Goal: Information Seeking & Learning: Learn about a topic

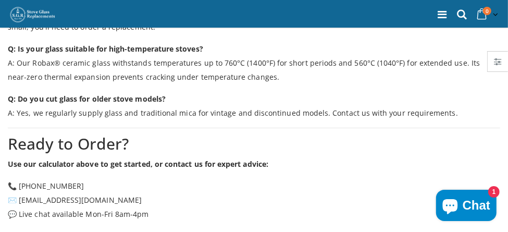
scroll to position [1796, 0]
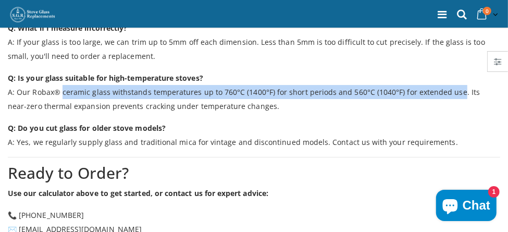
drag, startPoint x: 60, startPoint y: 74, endPoint x: 456, endPoint y: 79, distance: 395.8
click at [456, 79] on p "Q: Is your glass suitable for high-temperature stoves? A: Our Robax® ceramic gl…" at bounding box center [254, 92] width 493 height 42
click at [129, 75] on p "Q: Is your glass suitable for high-temperature stoves? A: Our Robax® ceramic gl…" at bounding box center [254, 92] width 493 height 42
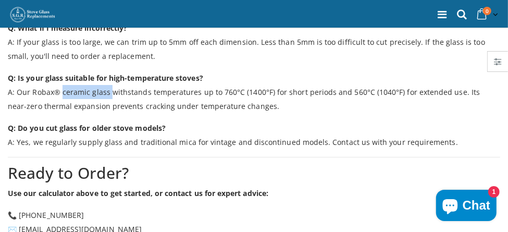
drag, startPoint x: 62, startPoint y: 75, endPoint x: 111, endPoint y: 77, distance: 48.5
click at [111, 77] on p "Q: Is your glass suitable for high-temperature stoves? A: Our Robax® ceramic gl…" at bounding box center [254, 92] width 493 height 42
copy p "ceramic glass"
click at [178, 163] on h2 "Ready to Order?" at bounding box center [254, 173] width 493 height 21
click at [54, 72] on p "Q: Is your glass suitable for high-temperature stoves? A: Our Robax® ceramic gl…" at bounding box center [254, 92] width 493 height 42
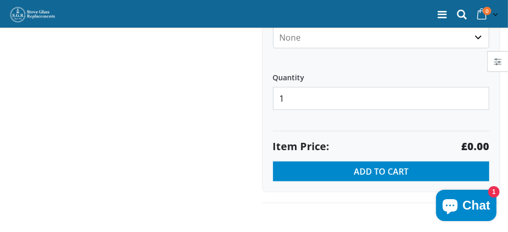
scroll to position [782, 0]
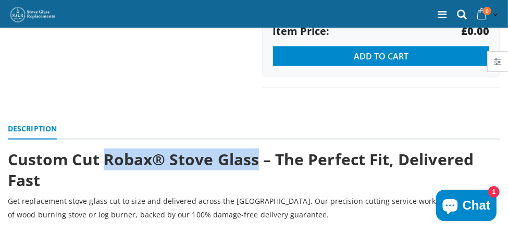
drag, startPoint x: 256, startPoint y: 157, endPoint x: 106, endPoint y: 155, distance: 150.2
click at [106, 155] on strong "Custom Cut Robax® Stove Glass – The Perfect Fit, Delivered Fast" at bounding box center [241, 170] width 466 height 43
copy strong "Robax® Stove Glass"
